Goal: Find specific page/section: Find specific page/section

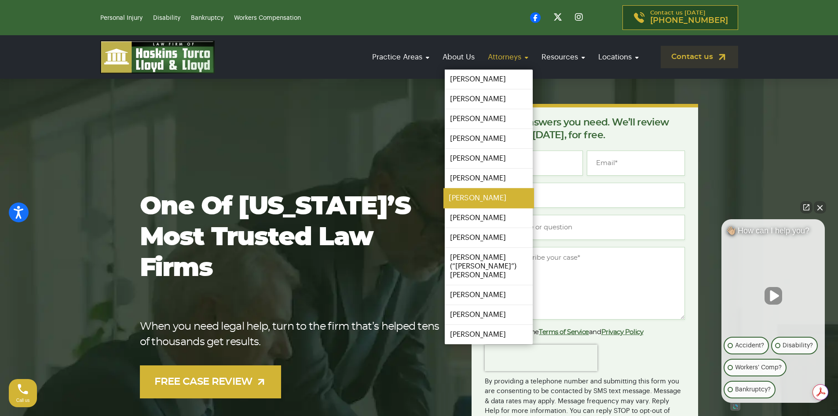
click at [466, 196] on link "[PERSON_NAME]" at bounding box center [488, 198] width 91 height 20
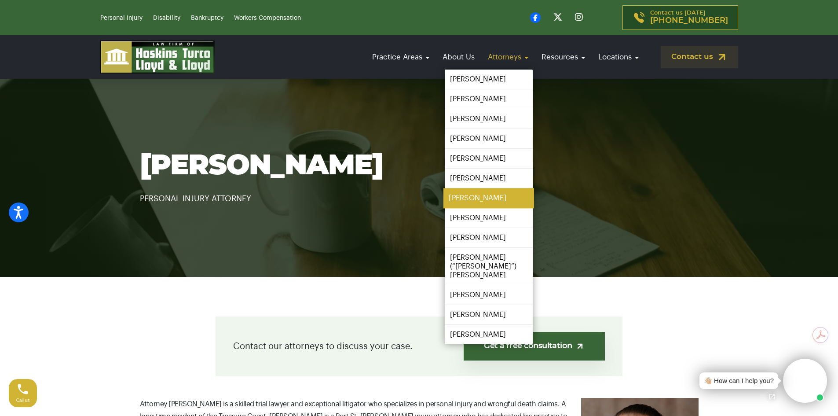
click at [459, 195] on link "[PERSON_NAME]" at bounding box center [488, 198] width 91 height 20
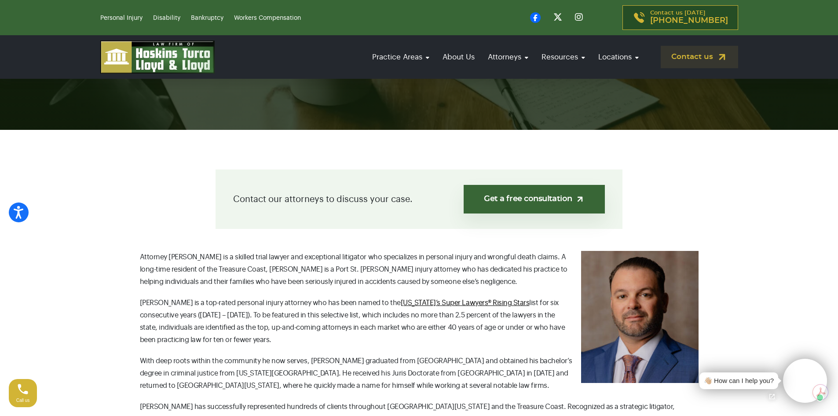
scroll to position [132, 0]
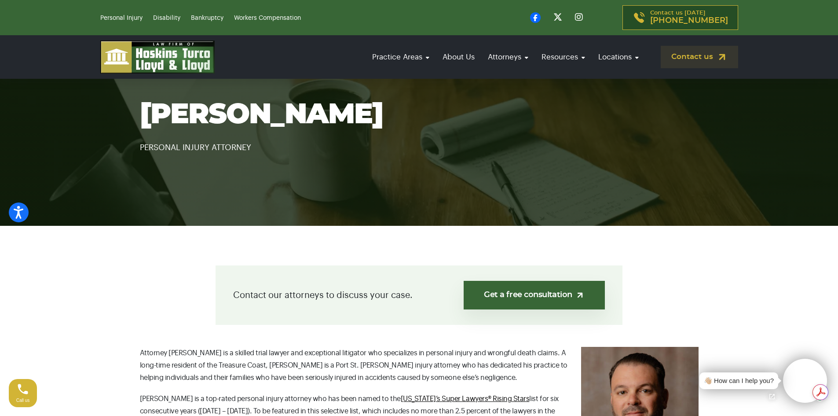
scroll to position [132, 0]
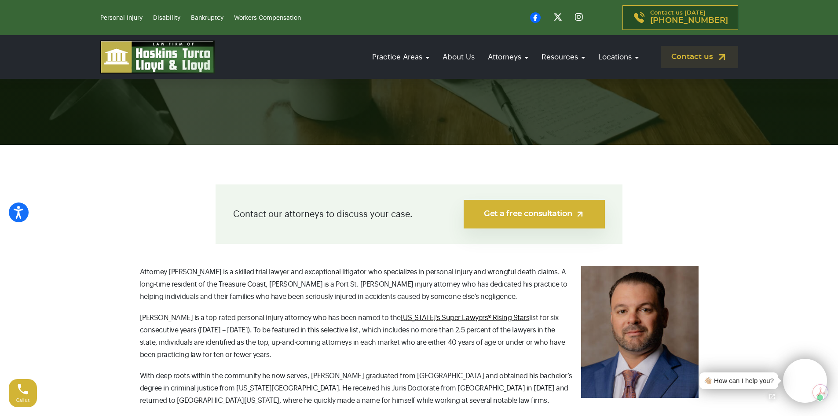
click at [486, 215] on link "Get a free consultation" at bounding box center [533, 214] width 141 height 29
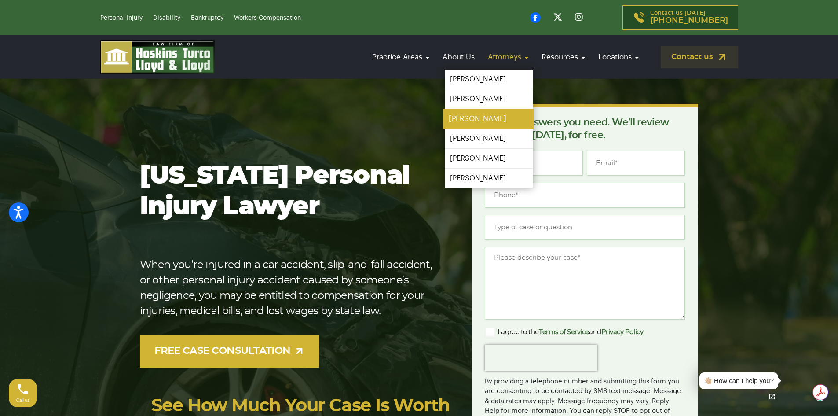
click at [467, 116] on link "[PERSON_NAME]" at bounding box center [488, 119] width 91 height 20
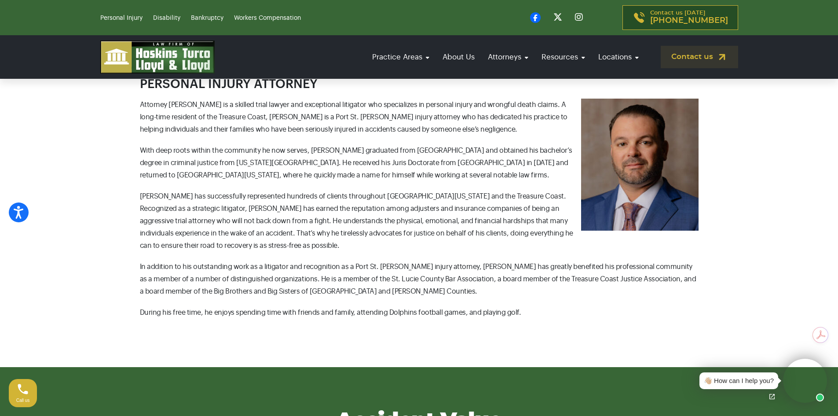
scroll to position [396, 0]
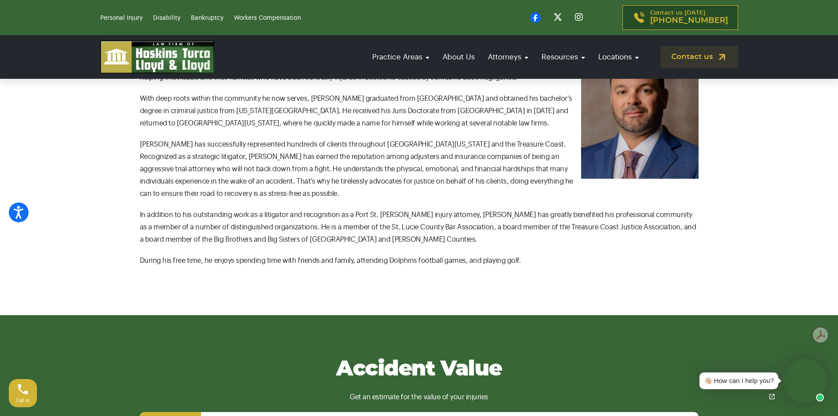
click at [202, 292] on section "Contact our attorneys to discuss your case. Get a free consultation Josh Heller…" at bounding box center [419, 98] width 838 height 434
click at [461, 55] on link "About Us" at bounding box center [458, 56] width 41 height 25
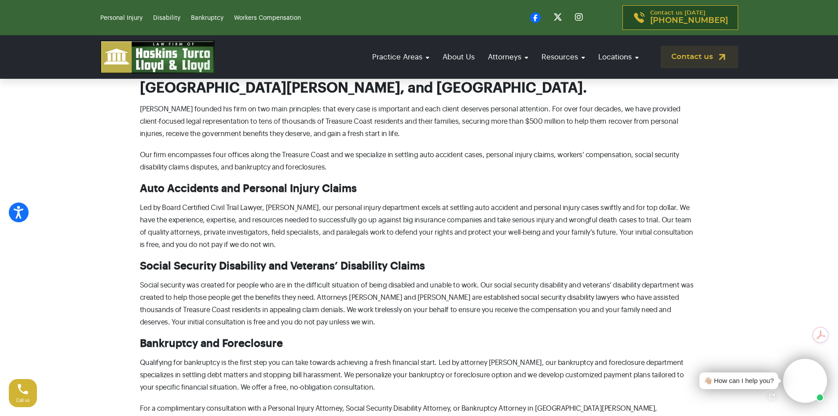
scroll to position [132, 0]
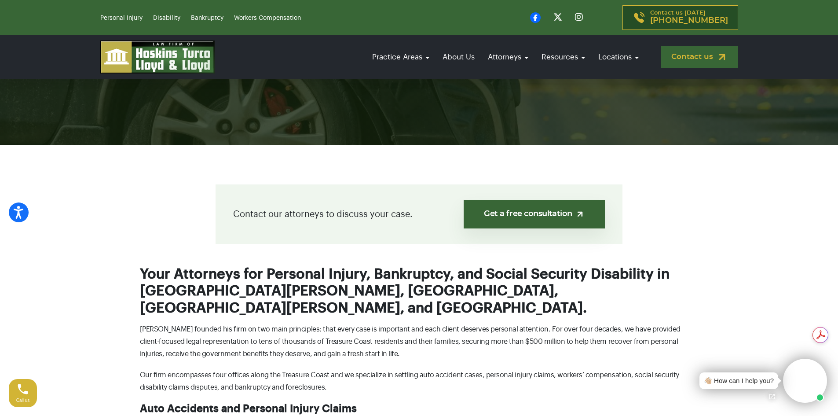
click at [687, 56] on link "Contact us" at bounding box center [698, 57] width 77 height 22
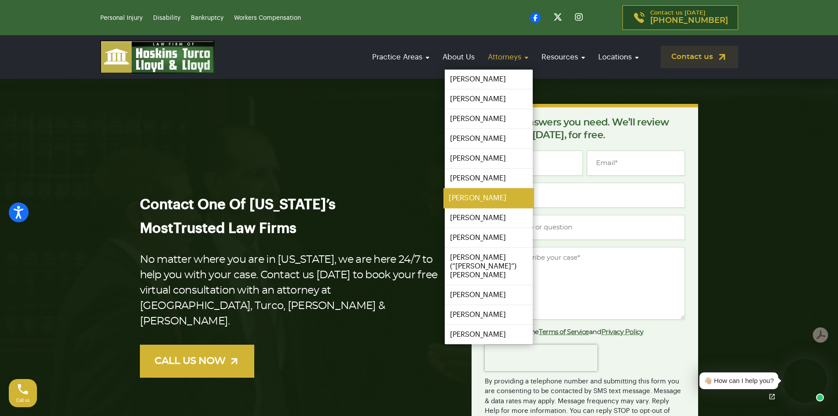
click at [480, 199] on link "[PERSON_NAME]" at bounding box center [488, 198] width 91 height 20
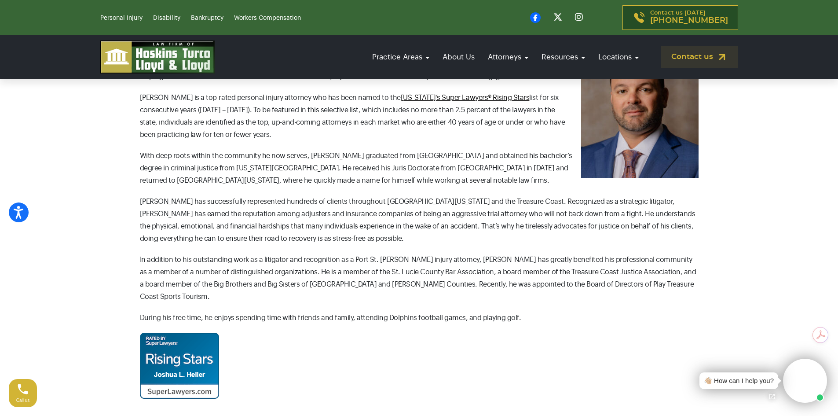
scroll to position [308, 0]
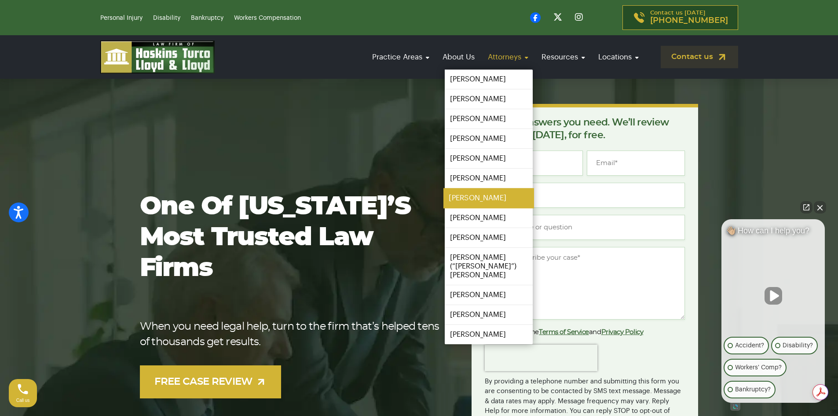
click at [462, 197] on link "[PERSON_NAME]" at bounding box center [488, 198] width 91 height 20
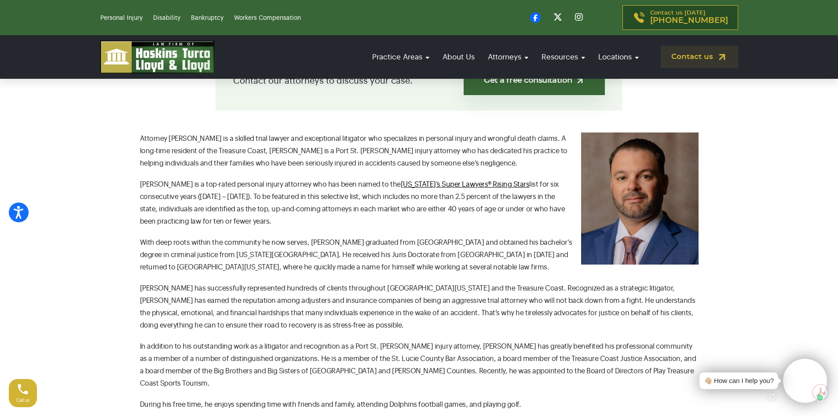
scroll to position [88, 0]
